Goal: Find contact information: Find contact information

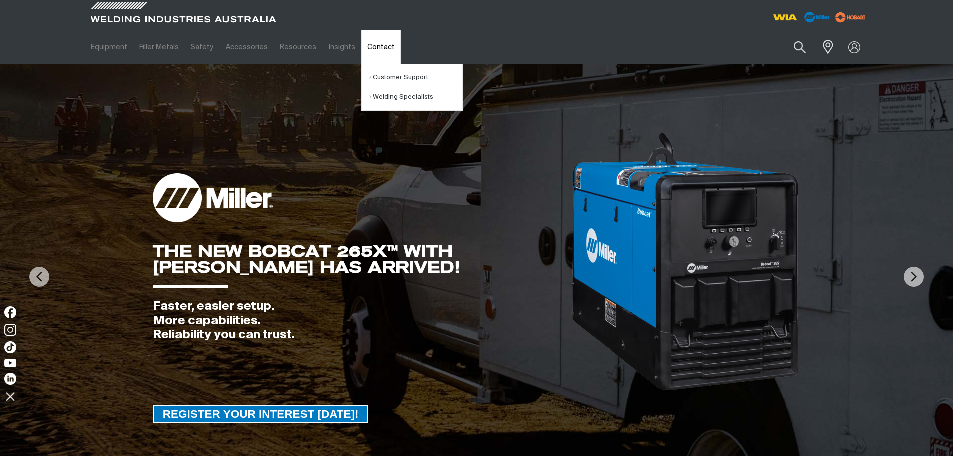
click at [361, 50] on link "Contact" at bounding box center [381, 47] width 40 height 35
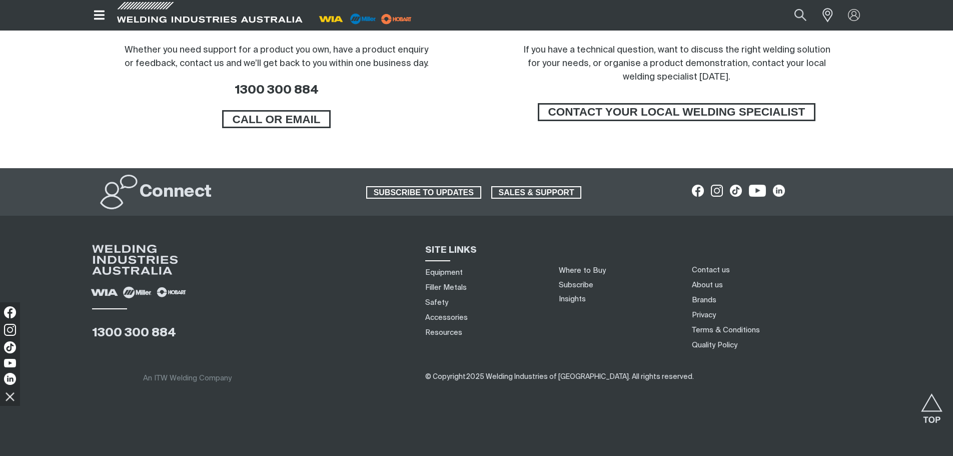
scroll to position [848, 0]
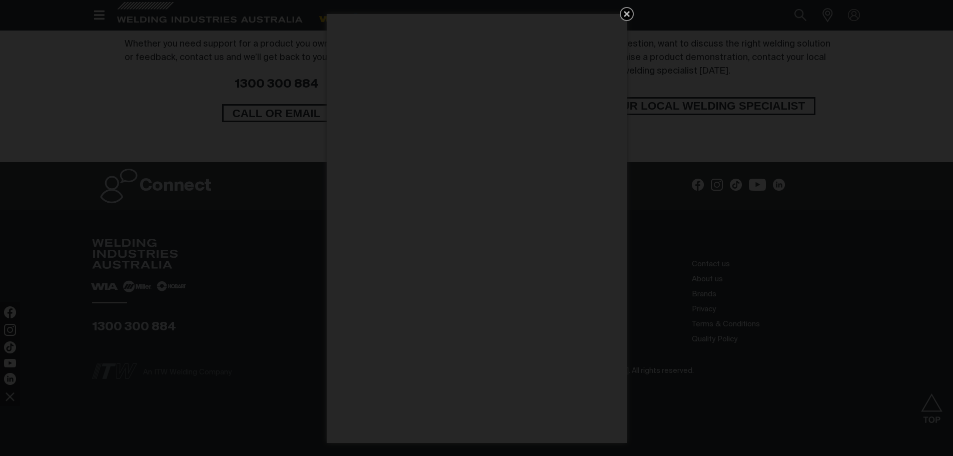
click at [630, 15] on icon "Get 5 WIA Welding Guides Free!" at bounding box center [627, 14] width 12 height 12
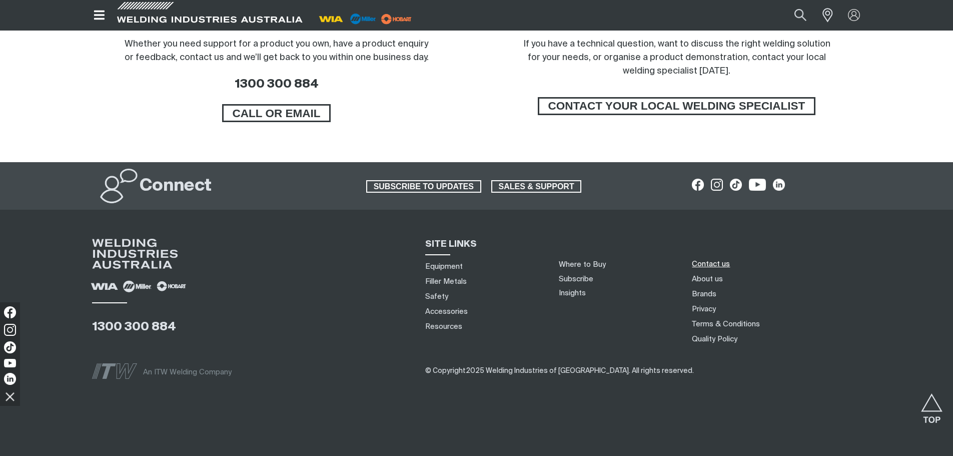
click at [717, 263] on link "Contact us" at bounding box center [711, 264] width 38 height 11
